Goal: Communication & Community: Answer question/provide support

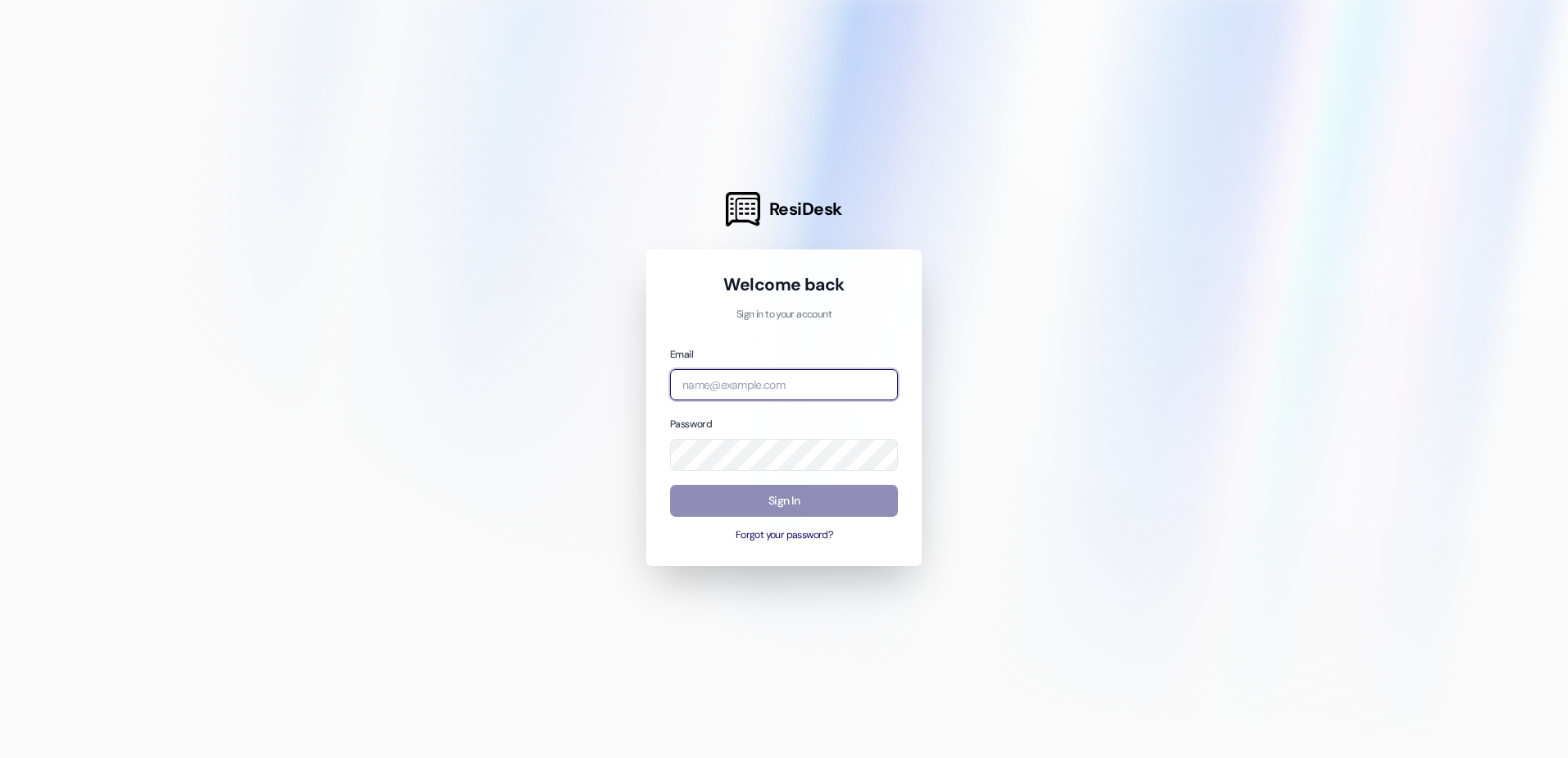
type input "[EMAIL_ADDRESS][DOMAIN_NAME]"
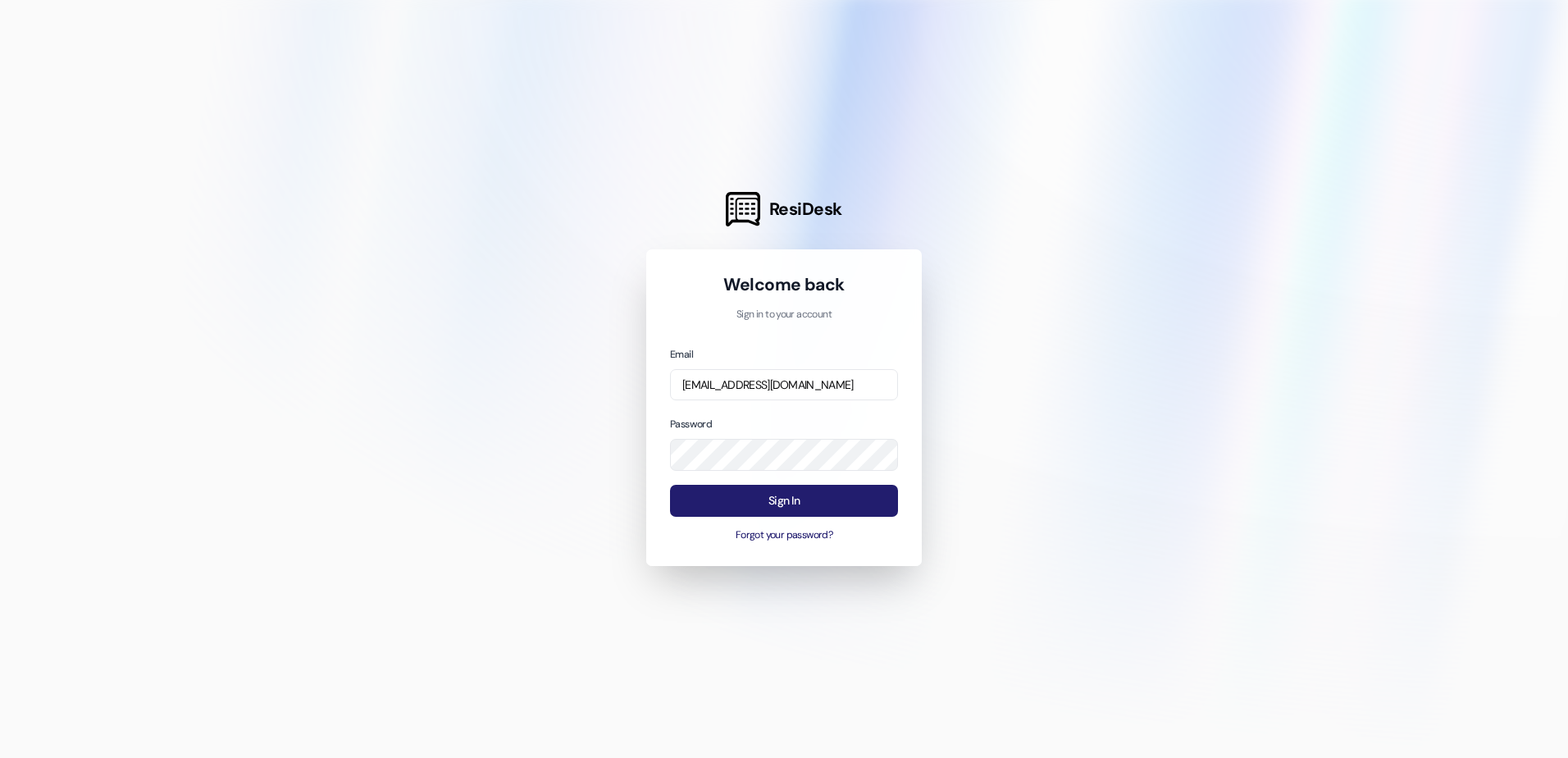
click at [734, 505] on button "Sign In" at bounding box center [784, 501] width 228 height 32
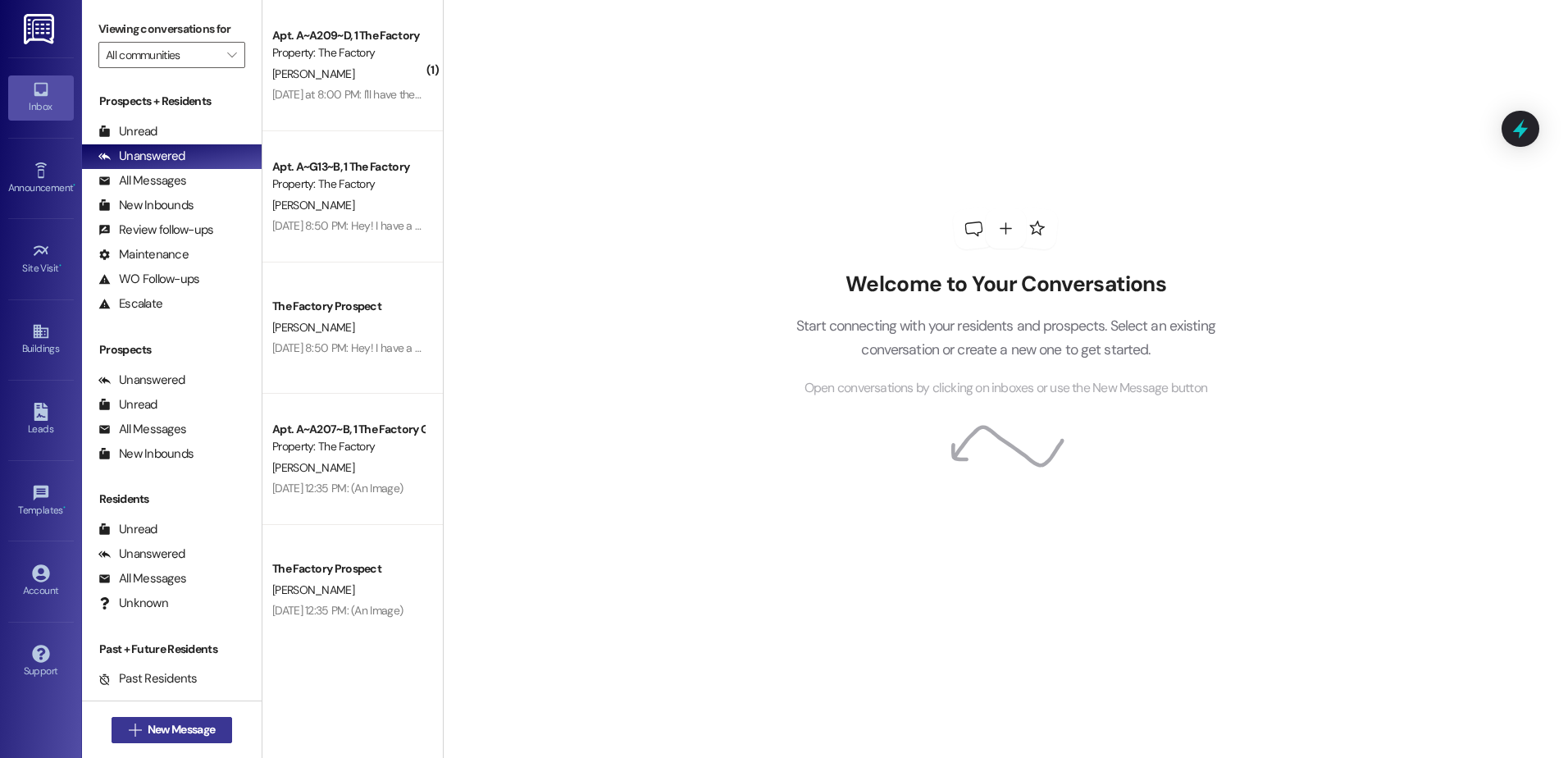
click at [194, 726] on span "New Message" at bounding box center [181, 729] width 68 height 17
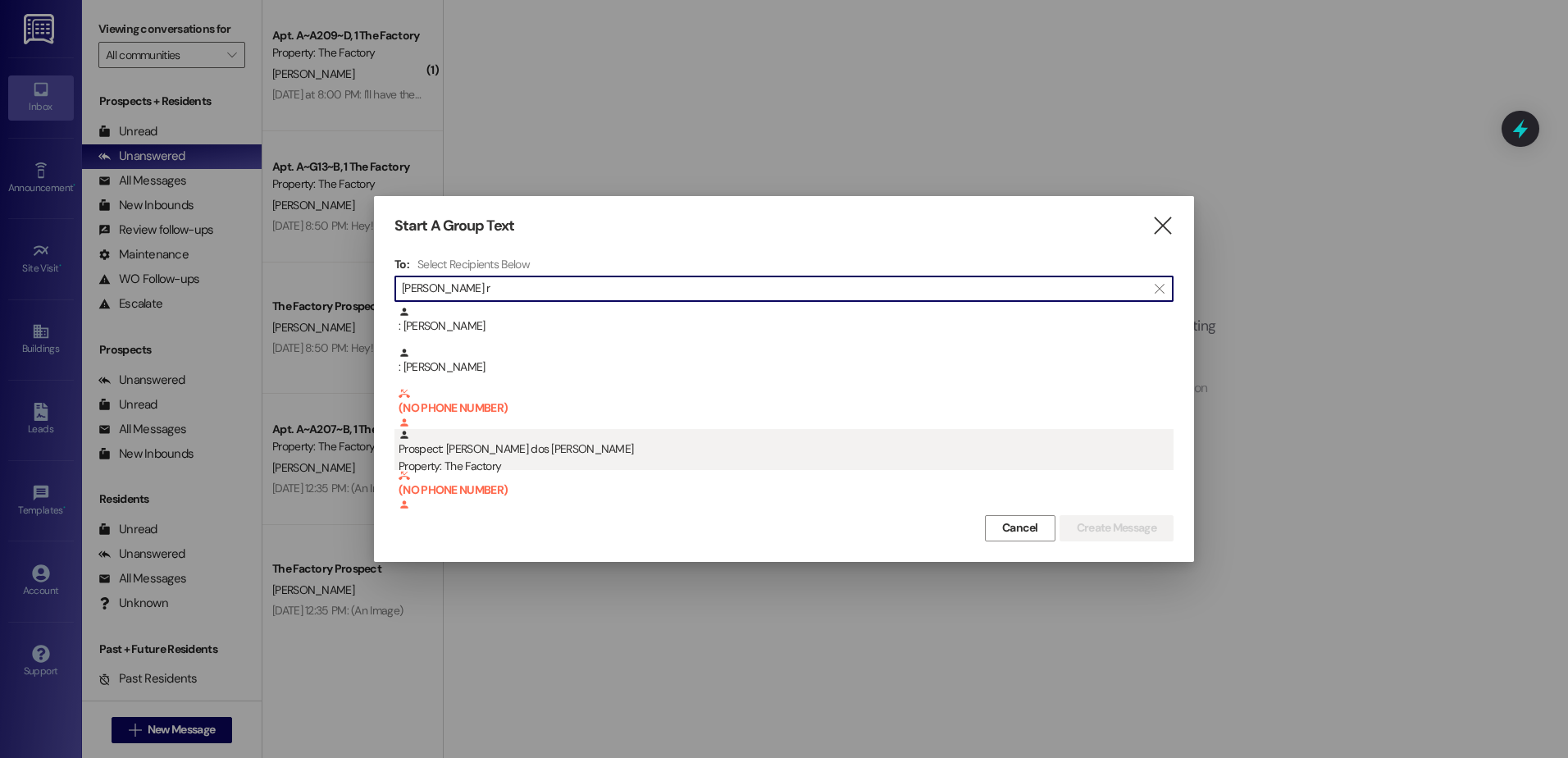
click at [449, 457] on div "Prospect: Yuri Costa dos Santos Property: The Factory" at bounding box center [786, 451] width 775 height 47
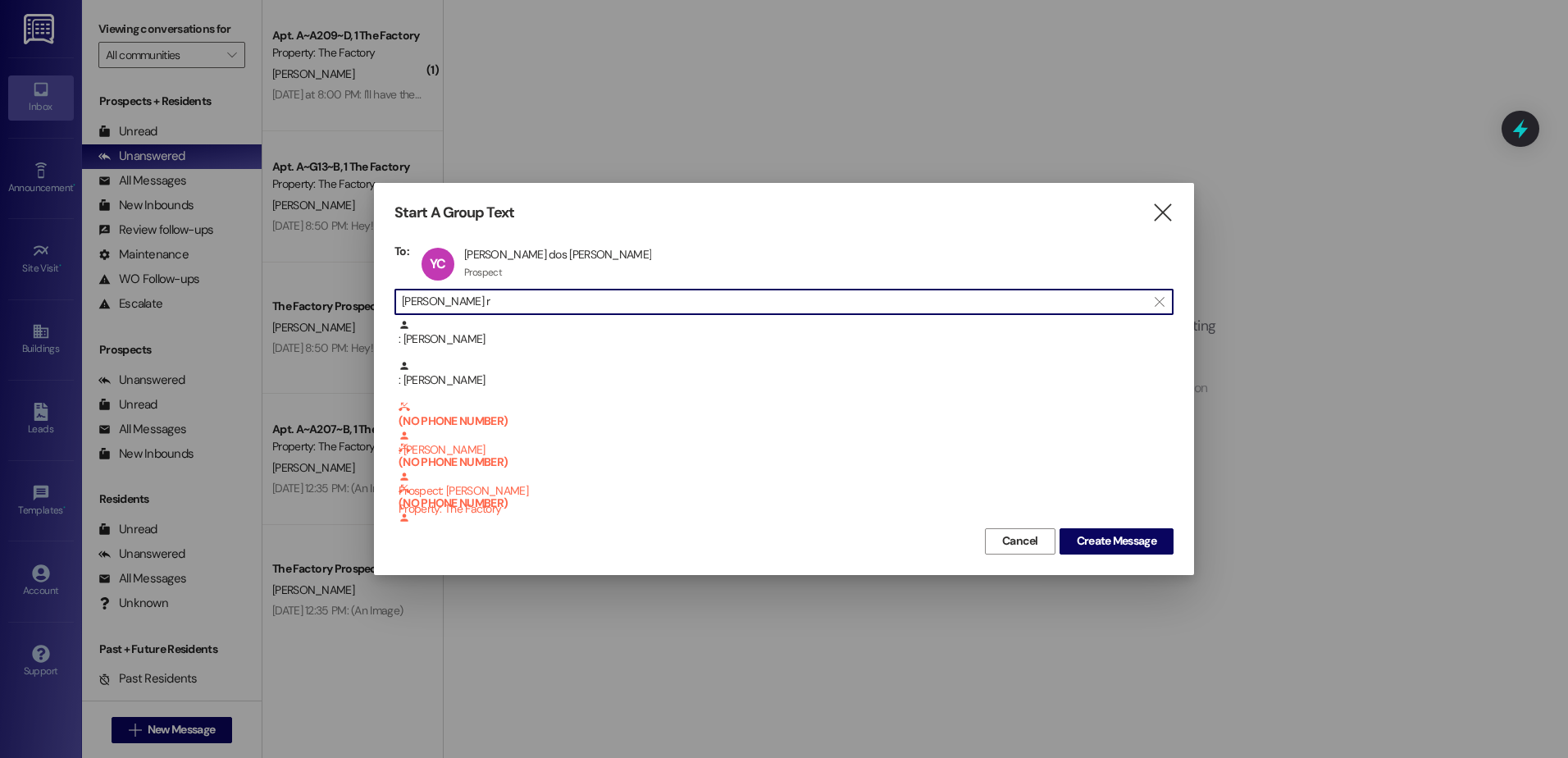
drag, startPoint x: 487, startPoint y: 307, endPoint x: 438, endPoint y: 306, distance: 49.0
click at [438, 306] on input "santos r" at bounding box center [774, 302] width 745 height 23
click at [488, 262] on div "YC Yuri Costa dos Santos Yuri Costa dos Santos Prospect Prospect click to remove" at bounding box center [541, 264] width 248 height 41
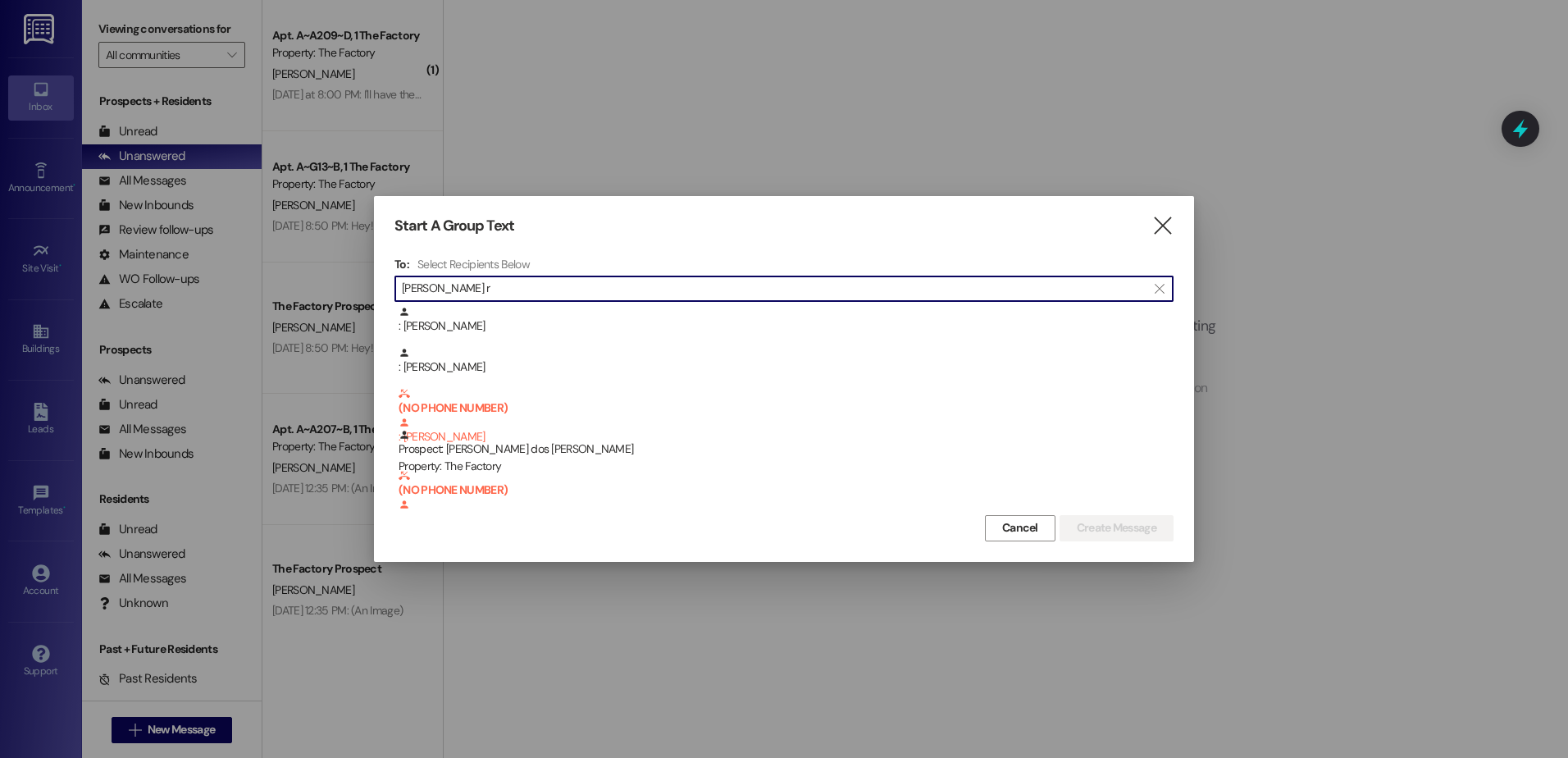
click at [479, 294] on input "santos r" at bounding box center [774, 289] width 745 height 23
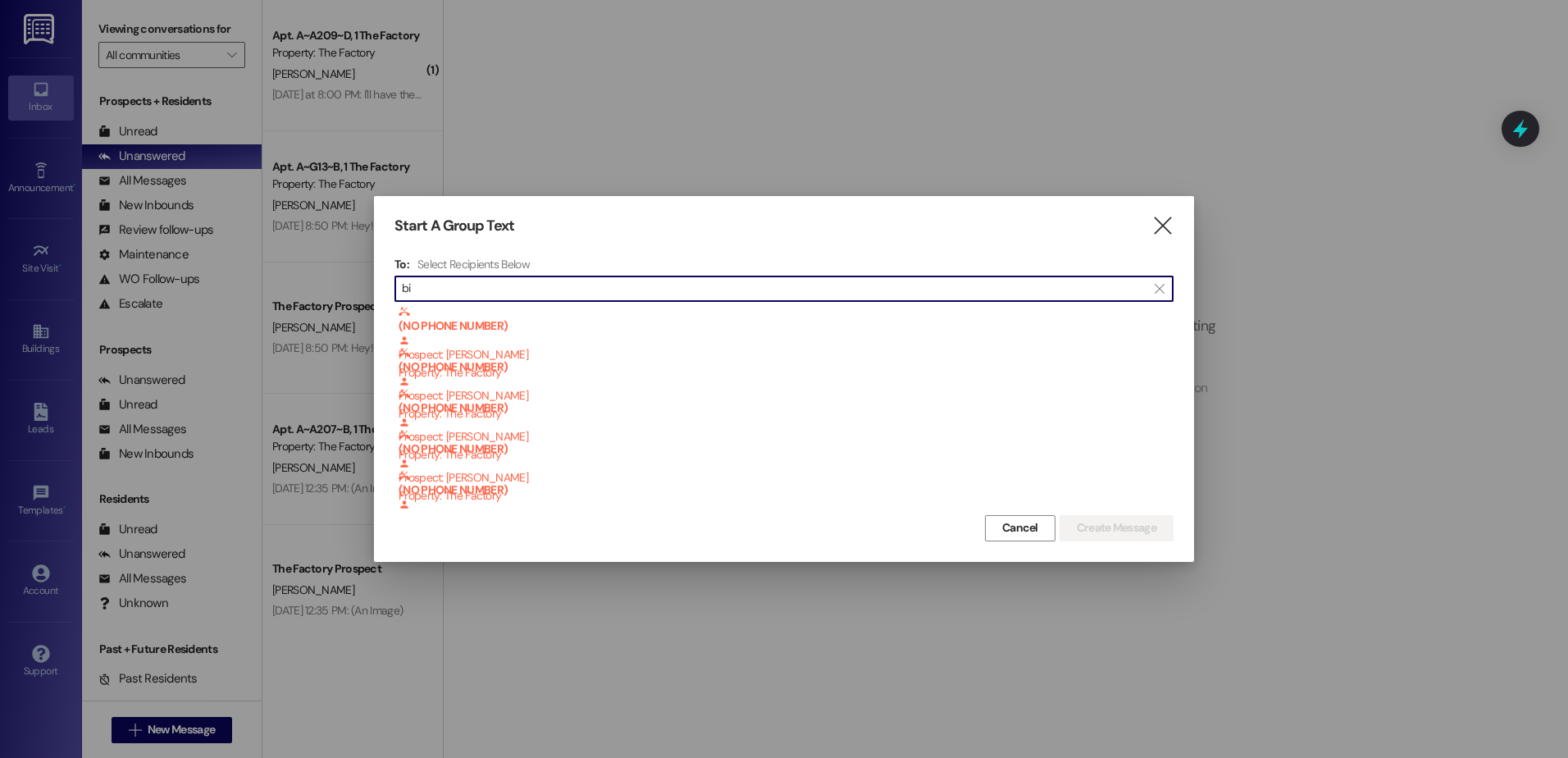
type input "b"
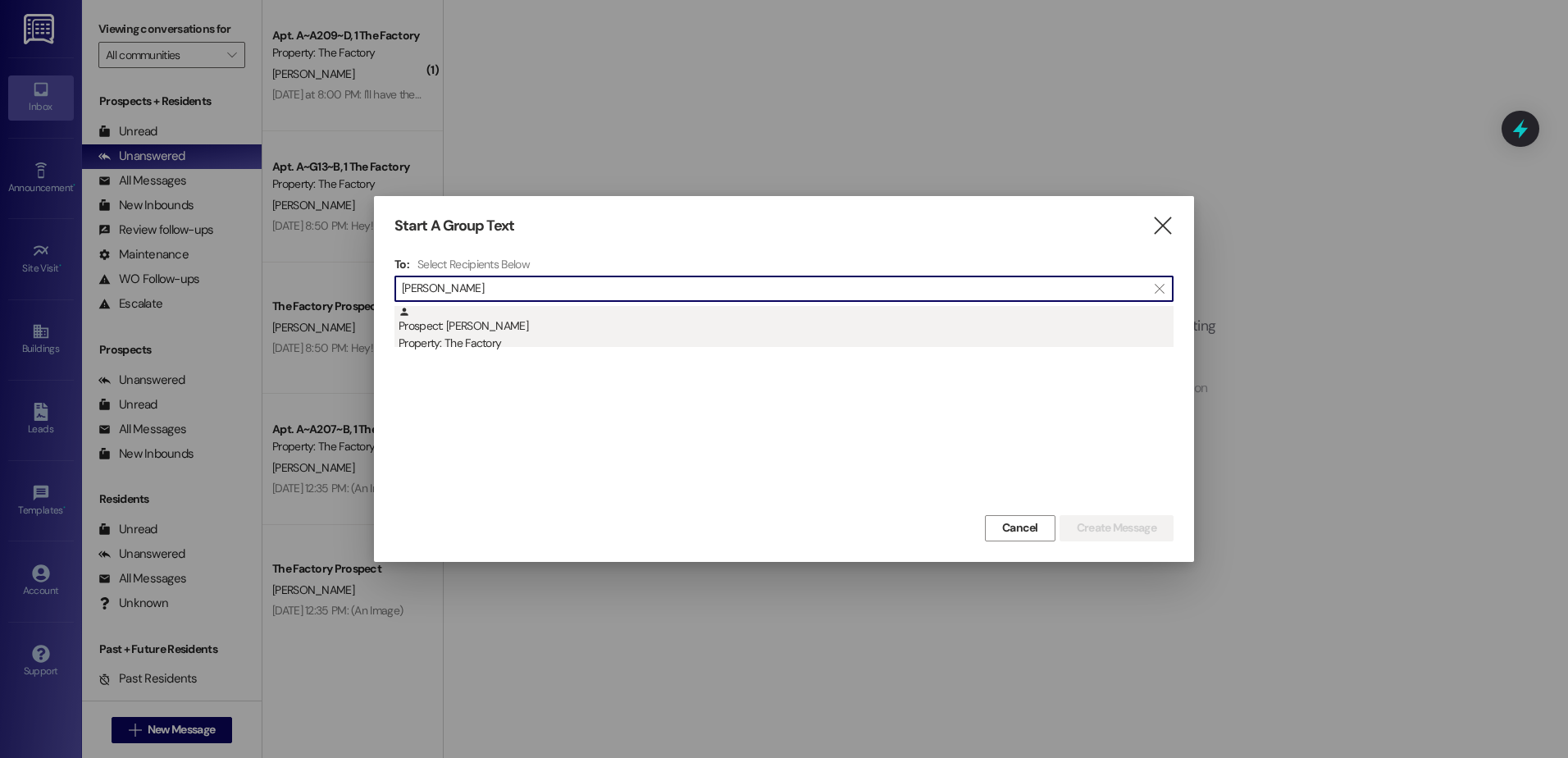
type input "verda cl"
click at [537, 349] on div "Property: The Factory" at bounding box center [786, 343] width 775 height 17
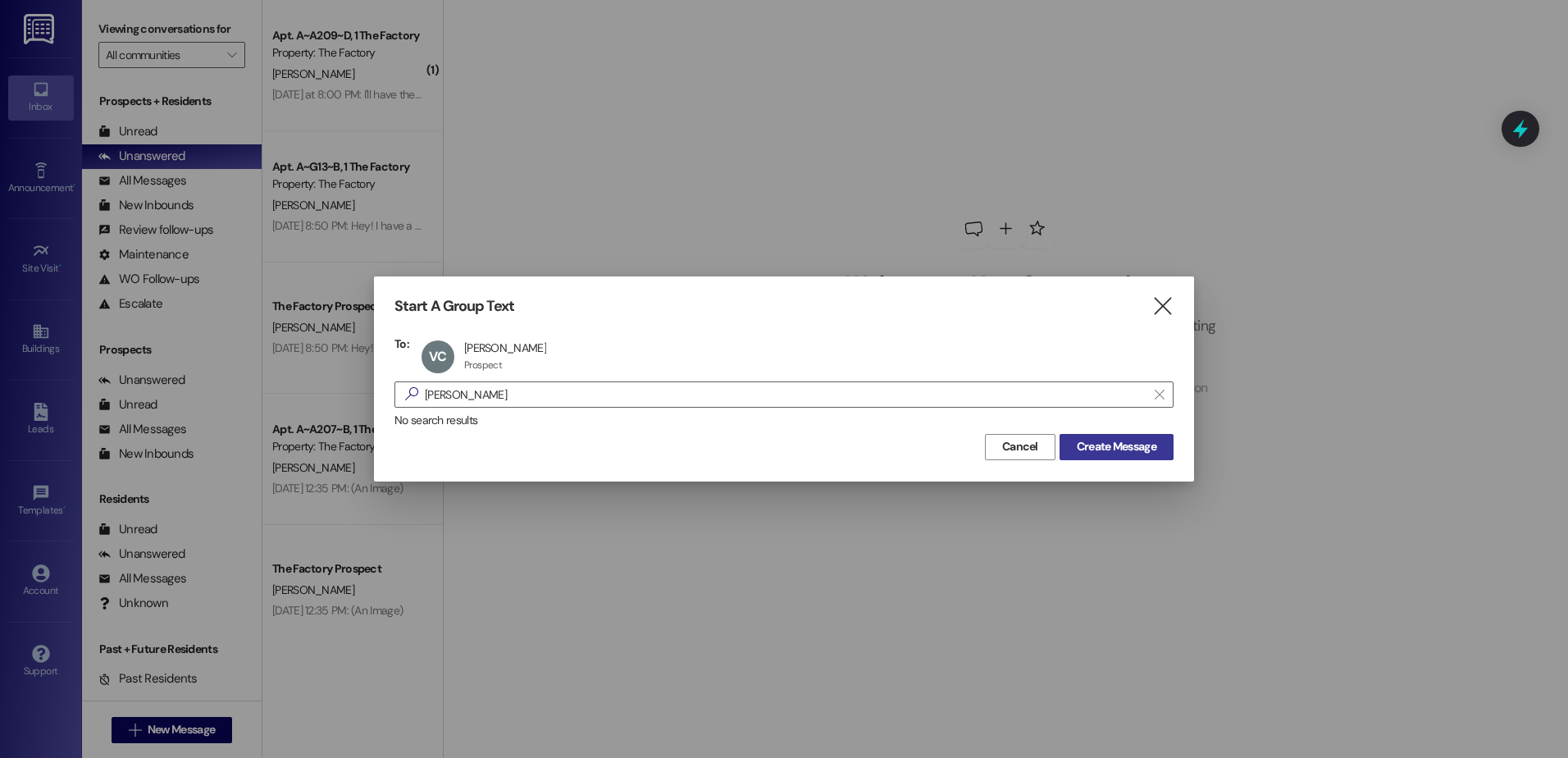
click at [1098, 438] on span "Create Message" at bounding box center [1117, 447] width 80 height 17
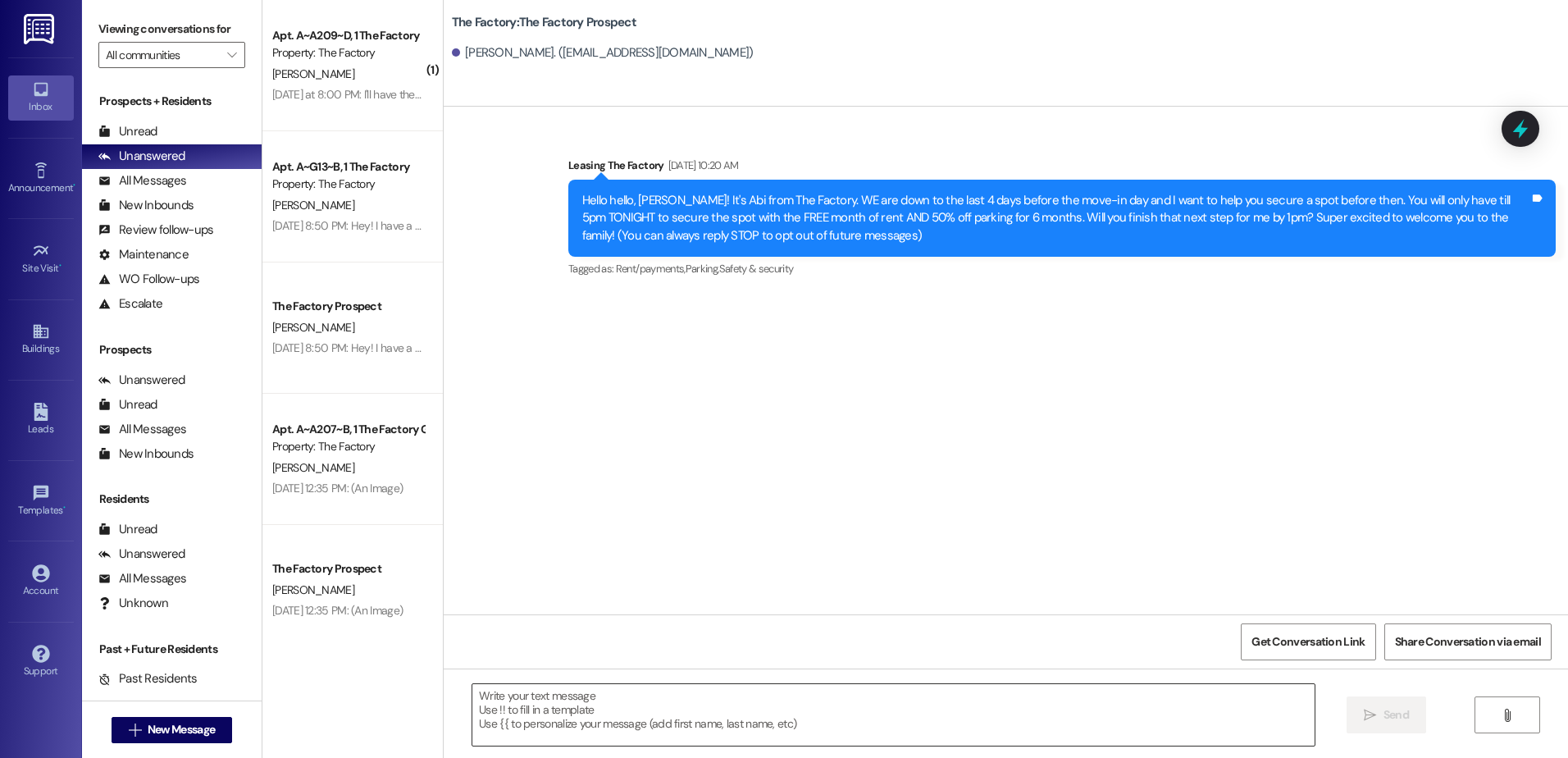
click at [513, 722] on textarea at bounding box center [893, 714] width 841 height 62
paste textarea "i! This is Mindy from The Factory! 🎉 Great news—we’ve extended last week’s spec…"
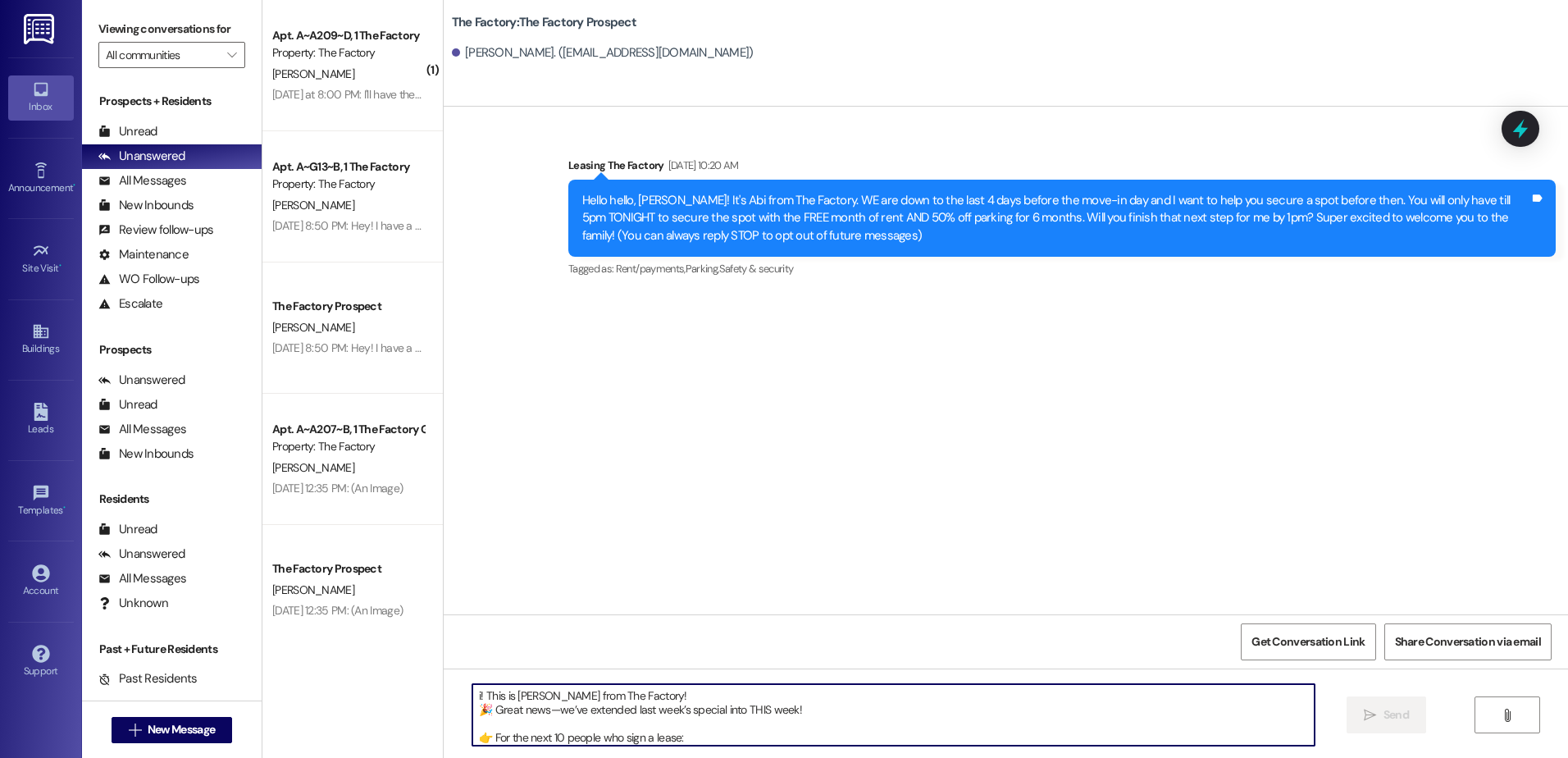
scroll to position [97, 0]
click at [472, 719] on textarea "i! This is Mindy from The Factory! 🎉 Great news—we’ve extended last week’s spec…" at bounding box center [893, 714] width 841 height 62
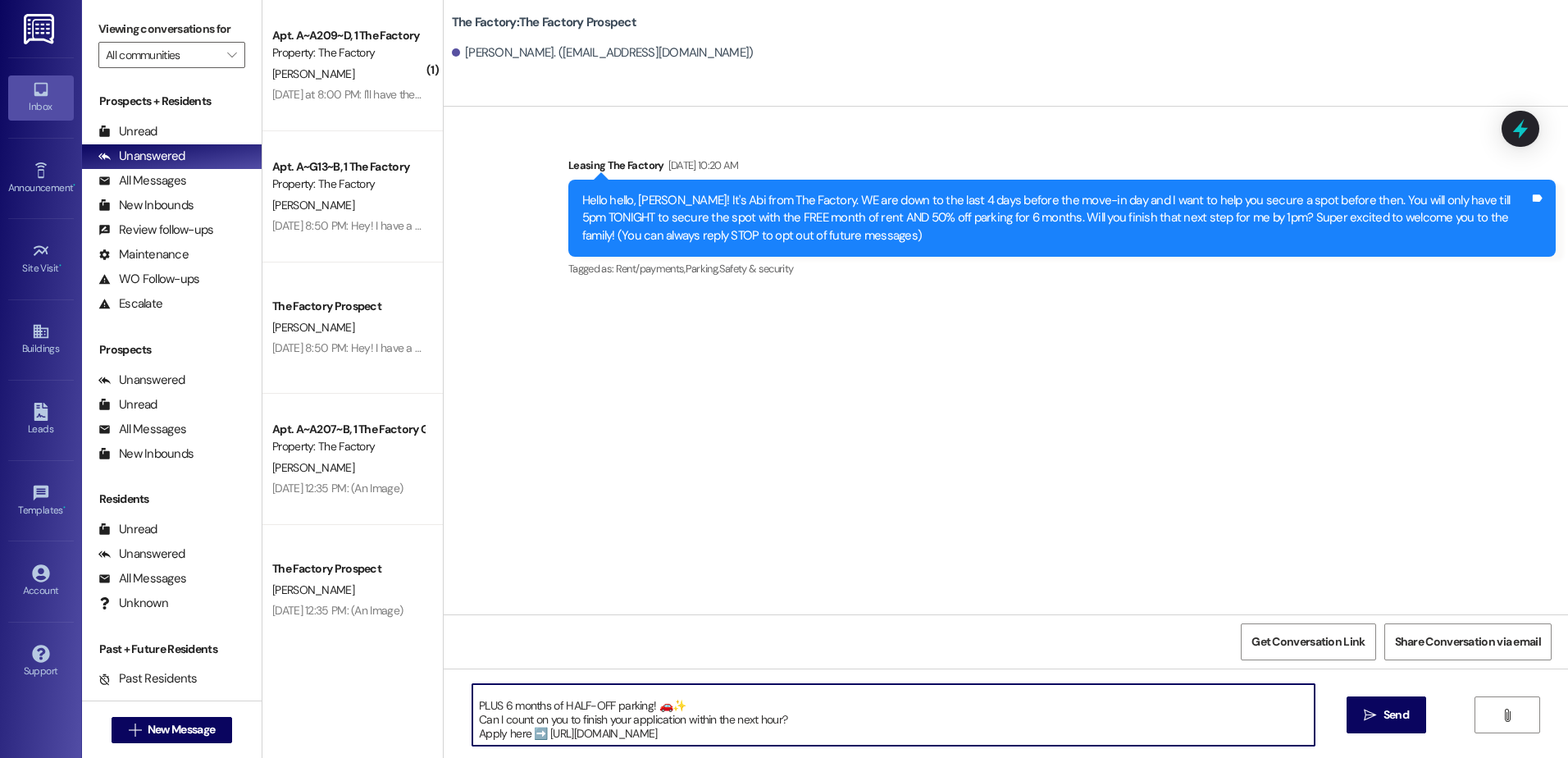
scroll to position [88, 0]
click at [472, 707] on textarea "i! This is Mindy from The Factory! 🎉 Great news—we’ve extended last week’s spec…" at bounding box center [893, 714] width 841 height 62
click at [472, 733] on textarea "i! This is Mindy from The Factory! 🎉 Great news—we’ve extended last week’s spec…" at bounding box center [893, 714] width 841 height 62
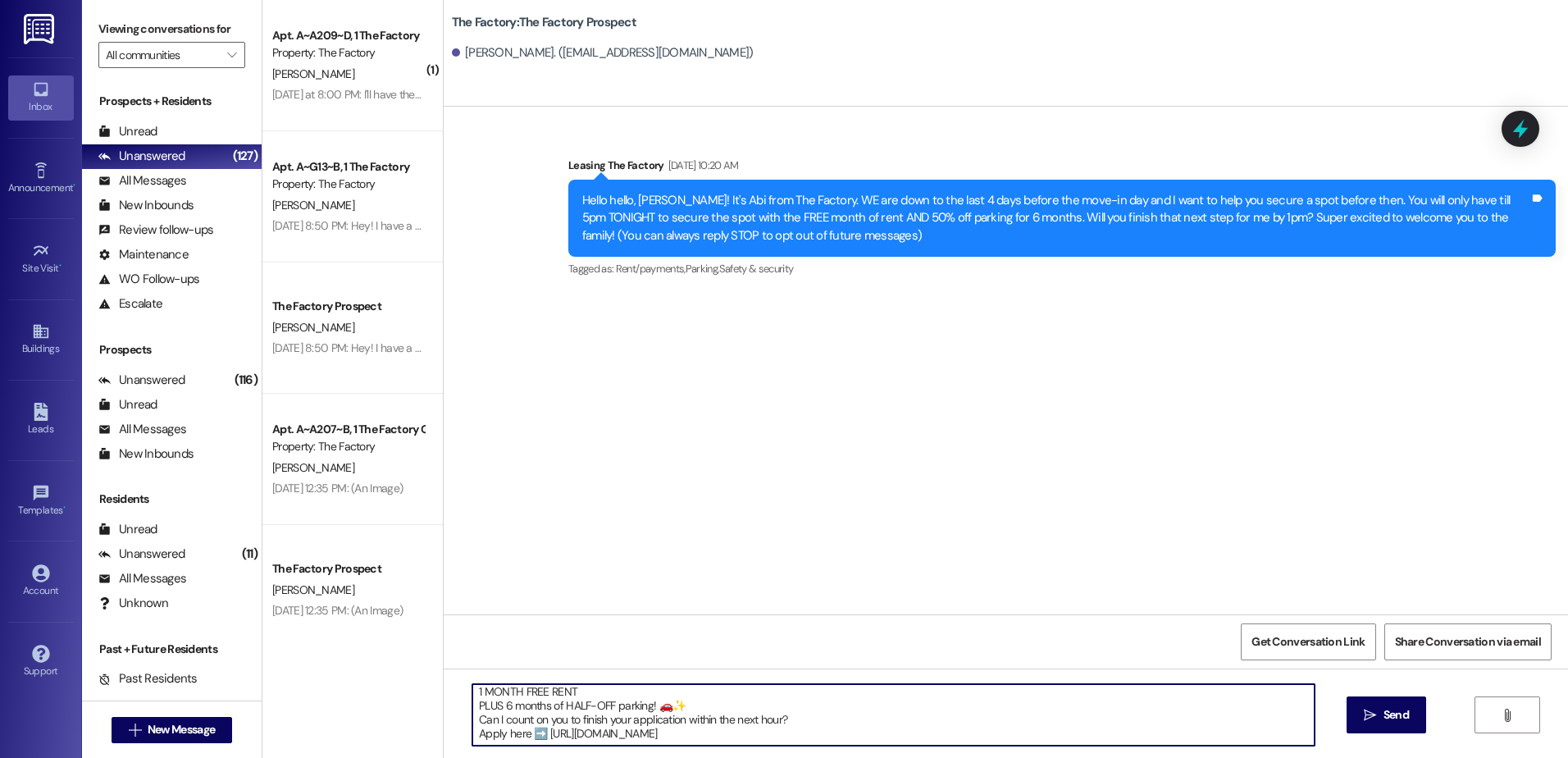
click at [472, 693] on textarea "i! This is Mindy from The Factory! 🎉 Great news—we’ve extended last week’s spec…" at bounding box center [893, 714] width 841 height 62
click at [472, 710] on textarea "i! This is Mindy from The Factory! 🎉 Great news—we’ve extended last week’s spec…" at bounding box center [893, 714] width 841 height 62
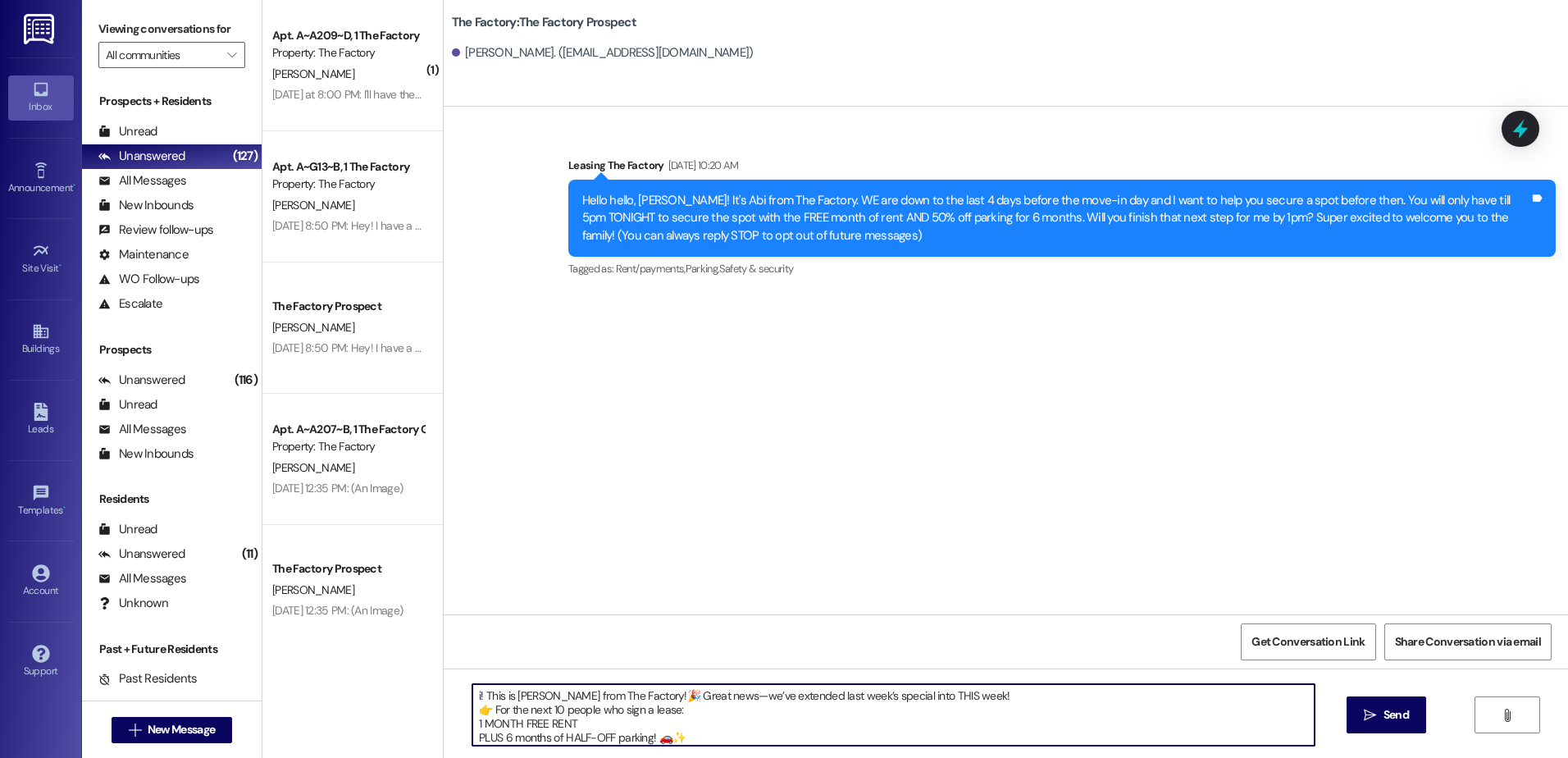
drag, startPoint x: 714, startPoint y: 740, endPoint x: 457, endPoint y: 659, distance: 269.5
click at [457, 659] on div "Sent via SMS Leasing The Factory Aug 15, 2025 at 10:20 AM Hello hello, Verda! I…" at bounding box center [1006, 486] width 1125 height 758
click at [487, 715] on textarea "i! This is Mindy from The Factory!🎉 Great news—we’ve extended last week’s speci…" at bounding box center [893, 714] width 841 height 62
click at [479, 704] on textarea "i! This is Mindy from The Factory!🎉 Great news—we’ve extended last week’s speci…" at bounding box center [893, 714] width 841 height 62
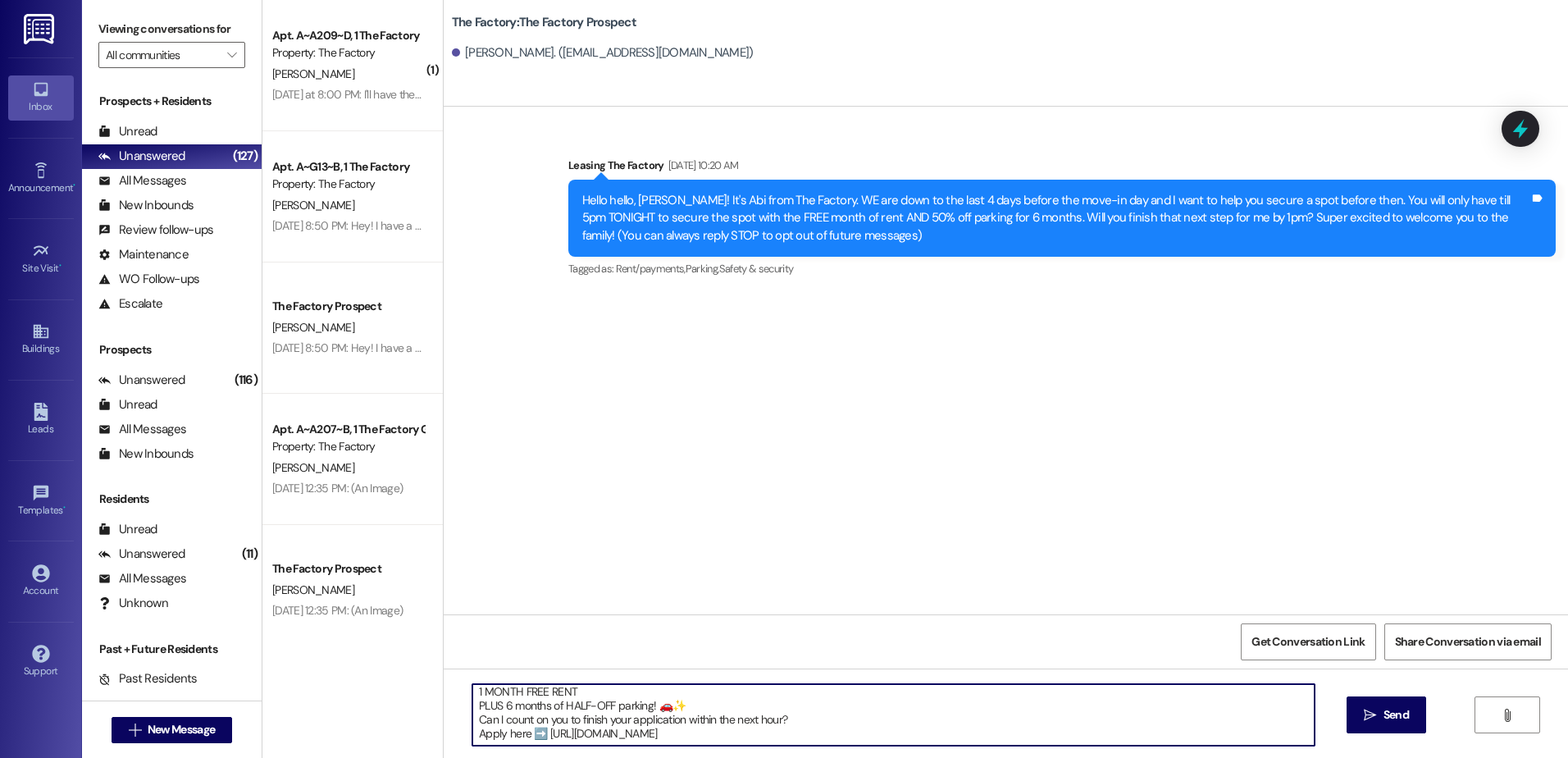
drag, startPoint x: 464, startPoint y: 695, endPoint x: 629, endPoint y: 800, distance: 195.6
click at [629, 757] on html "Inbox Go to Inbox Announcement • Send A Text Announcement Site Visit • Go to Si…" at bounding box center [784, 379] width 1568 height 758
click at [688, 736] on textarea "Hi! This is Mindy from The Factory!🎉 Great news—we’ve extended last week’s spec…" at bounding box center [893, 714] width 841 height 62
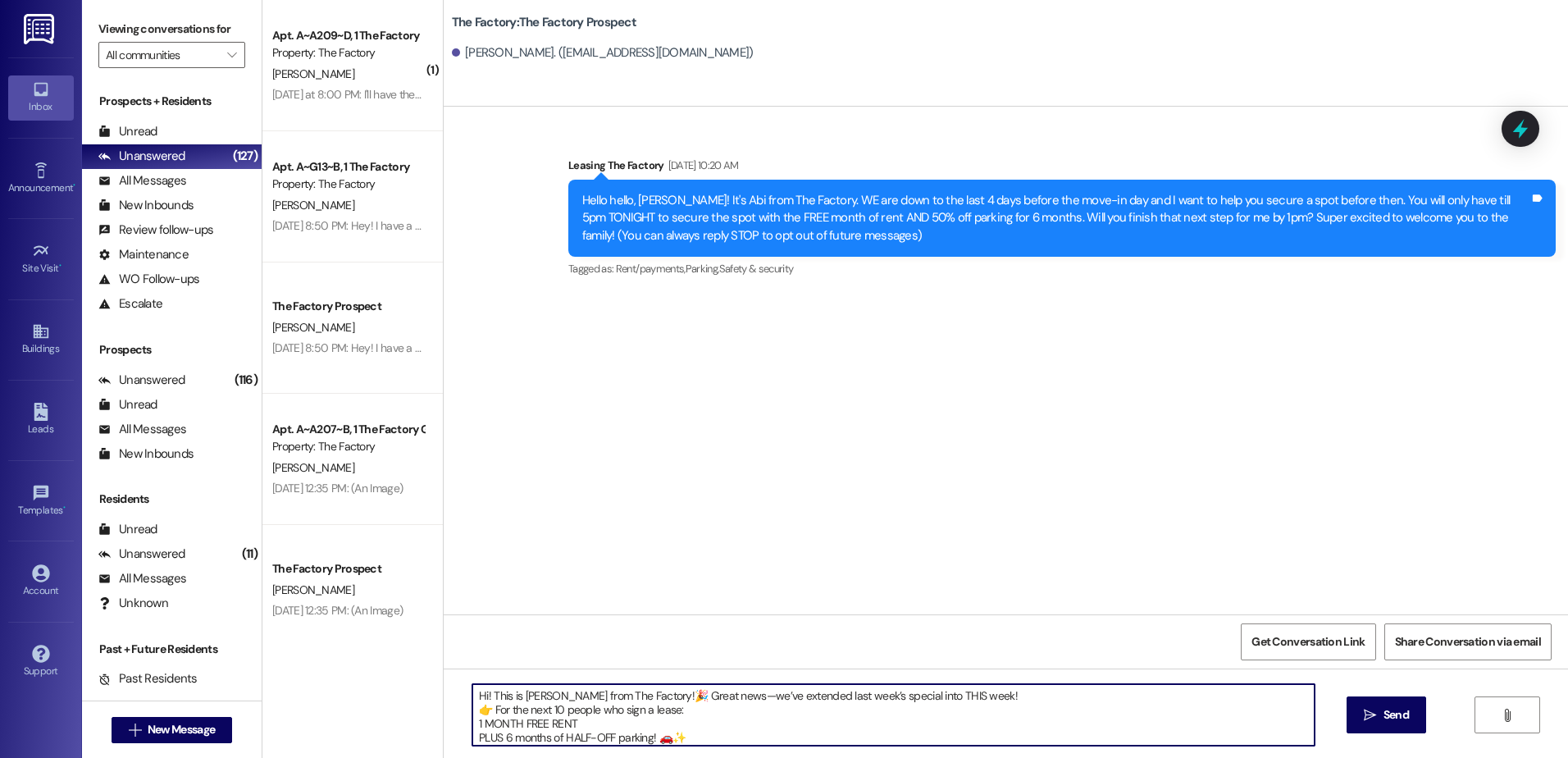
drag, startPoint x: 689, startPoint y: 736, endPoint x: 430, endPoint y: 649, distance: 273.2
click at [443, 649] on div "The Factory: The Factory Prospect Verda clayburn. (clayburnvirginia@gmail.com) …" at bounding box center [1005, 379] width 1125 height 758
click at [723, 714] on textarea "Hi! This is Mindy from The Factory!🎉 Great news—we’ve extended last week’s spec…" at bounding box center [893, 714] width 841 height 62
type textarea "Hi! This is Mindy from The Factory!🎉 Great news—we’ve extended last week’s spec…"
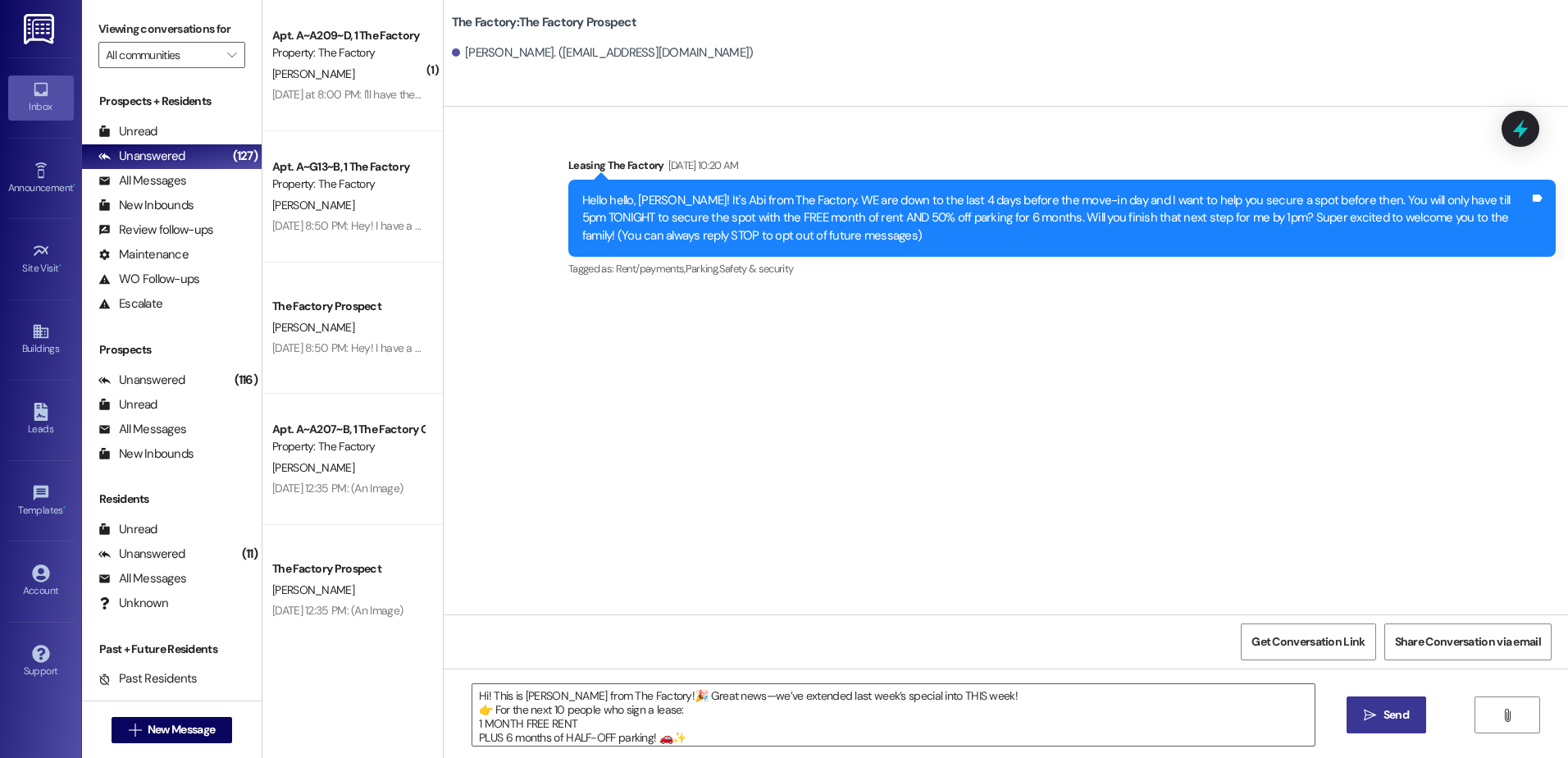
click at [1357, 712] on button " Send" at bounding box center [1387, 714] width 80 height 37
